Goal: Information Seeking & Learning: Check status

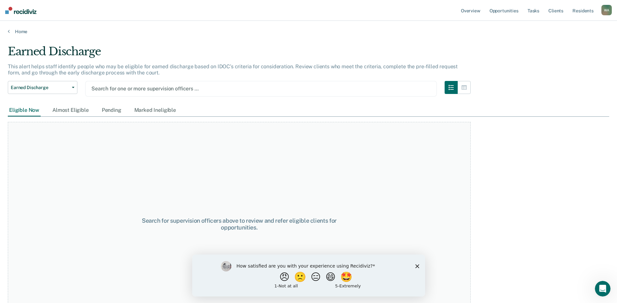
click at [322, 89] on div at bounding box center [260, 88] width 339 height 7
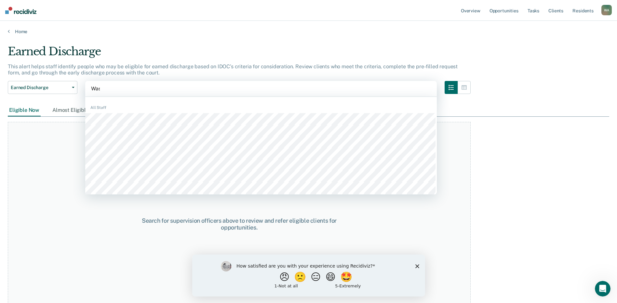
type input "Wask"
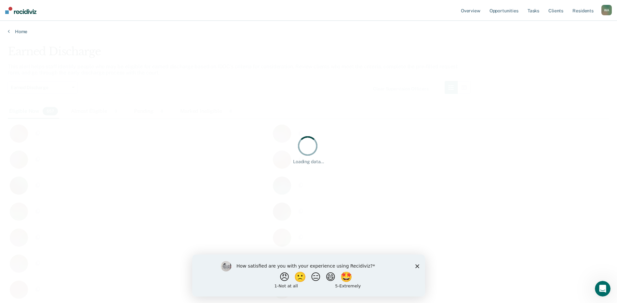
click at [417, 267] on polygon "Close survey" at bounding box center [417, 266] width 4 height 4
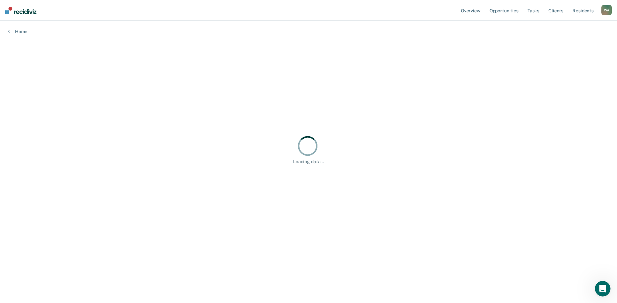
click at [585, 46] on div "Loading data..." at bounding box center [308, 149] width 601 height 209
click at [518, 11] on link "Opportunities" at bounding box center [504, 10] width 32 height 21
click at [498, 11] on link "Opportunities" at bounding box center [504, 10] width 32 height 21
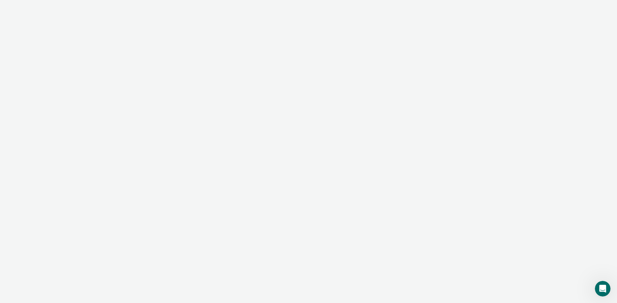
drag, startPoint x: 457, startPoint y: 123, endPoint x: 342, endPoint y: 1, distance: 168.0
click at [457, 122] on div "Looks like you’re using Internet Explorer 11. For faster loading and a better e…" at bounding box center [308, 151] width 617 height 303
click at [522, 59] on div "Looks like you’re using Internet Explorer 11. For faster loading and a better e…" at bounding box center [308, 151] width 617 height 303
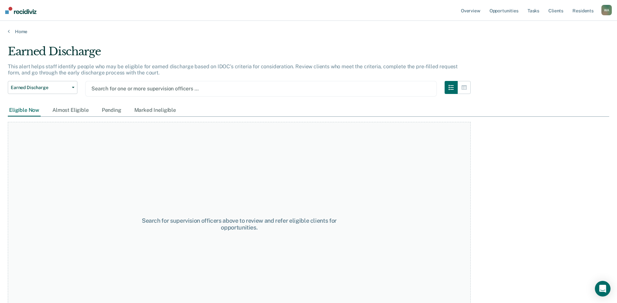
click at [130, 88] on div at bounding box center [260, 88] width 339 height 7
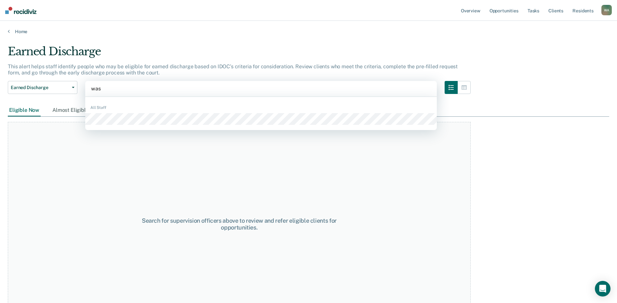
type input "wask"
